Goal: Find specific page/section: Find specific page/section

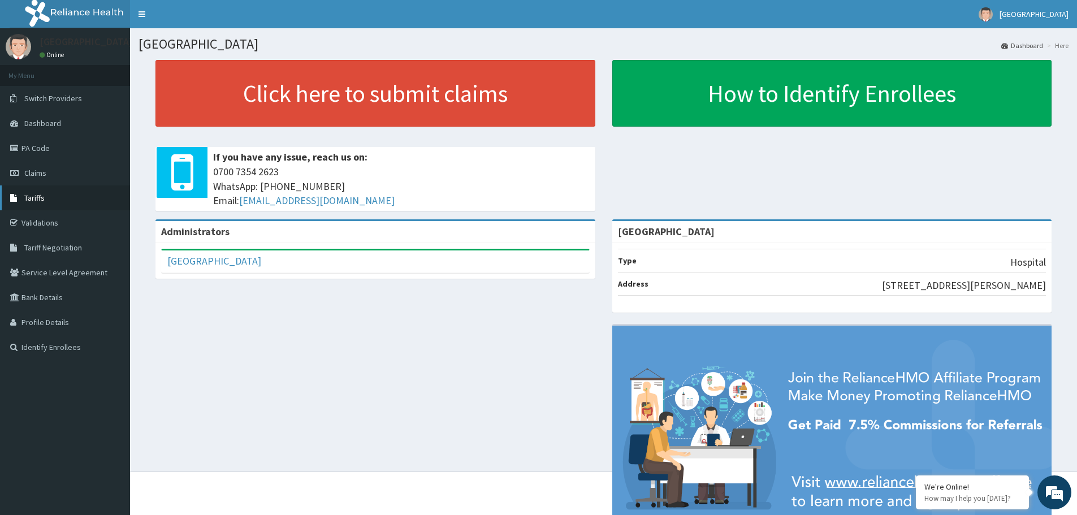
click at [41, 200] on span "Tariffs" at bounding box center [34, 198] width 20 height 10
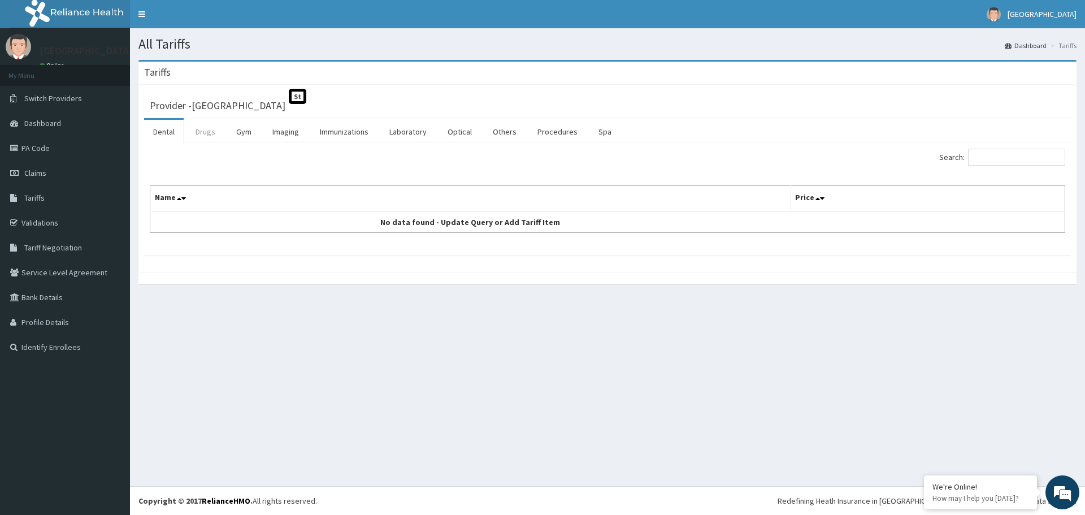
click at [205, 126] on link "Drugs" at bounding box center [206, 132] width 38 height 24
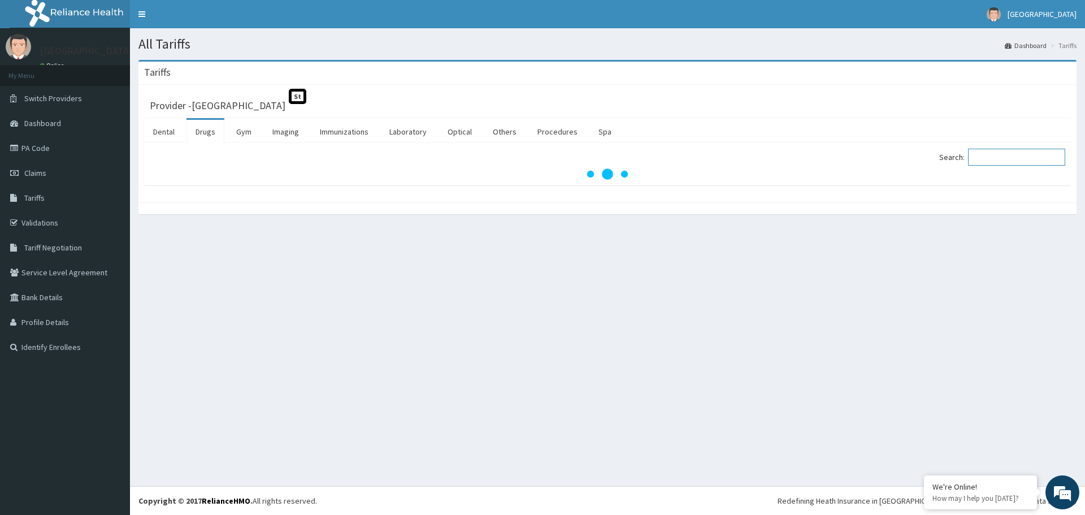
click at [1002, 155] on input "Search:" at bounding box center [1016, 157] width 97 height 17
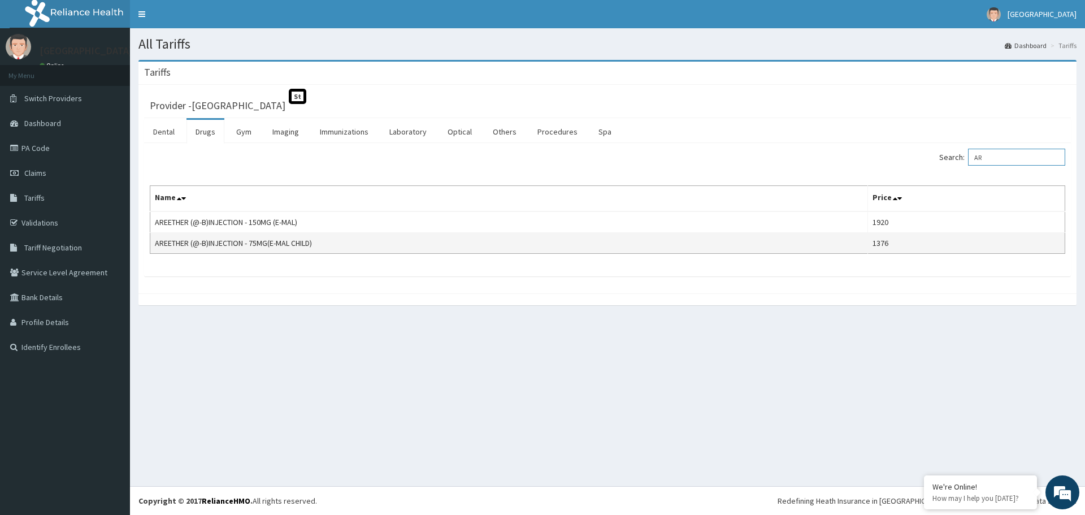
type input "A"
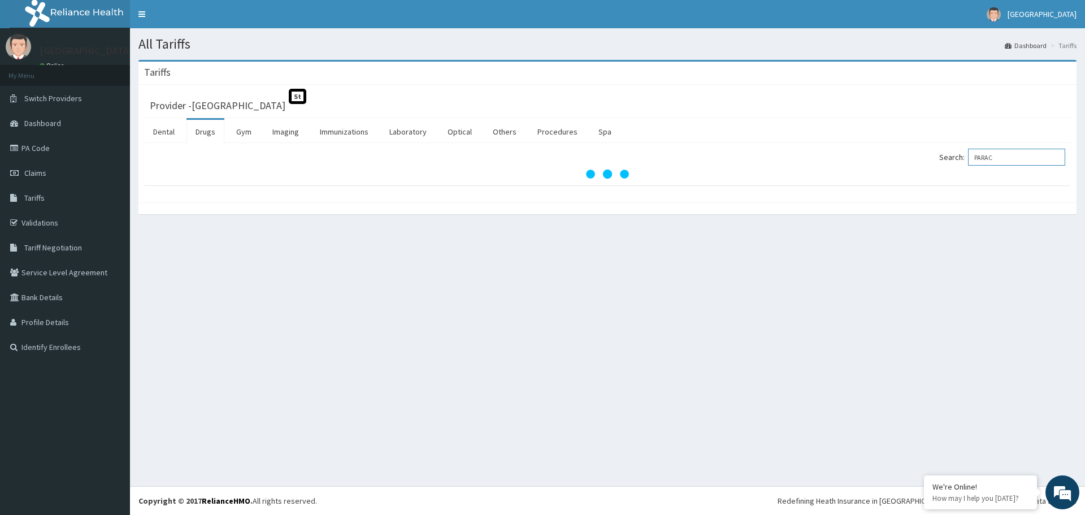
type input "PARACE"
